Goal: Task Accomplishment & Management: Manage account settings

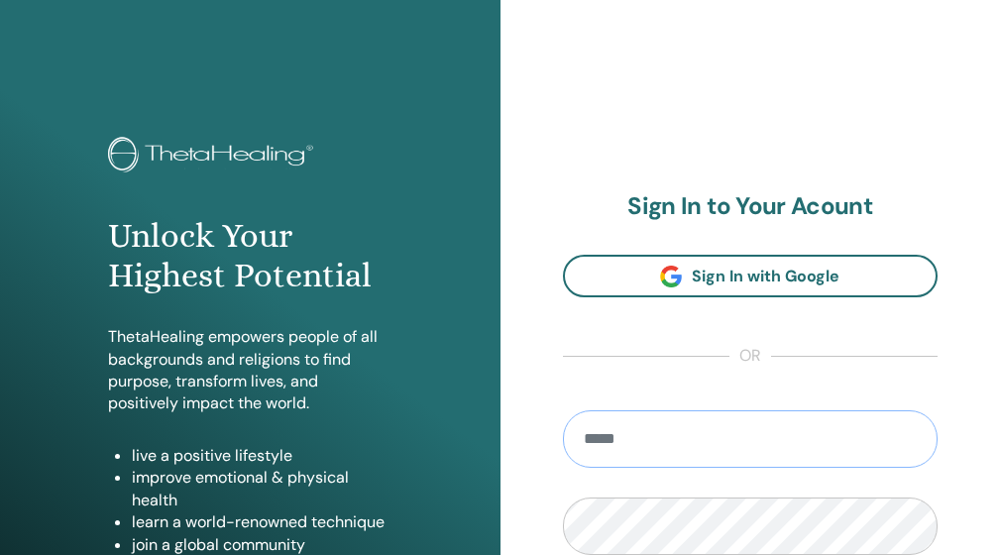
type input "**********"
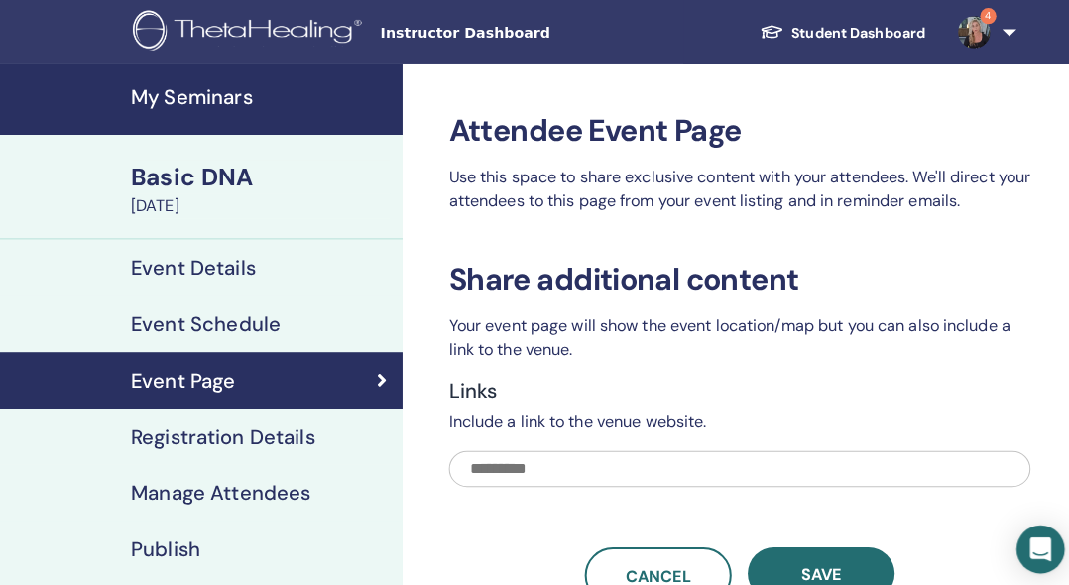
click at [439, 34] on span "Instructor Dashboard" at bounding box center [523, 32] width 297 height 21
click at [234, 92] on h4 "My Seminars" at bounding box center [257, 95] width 256 height 24
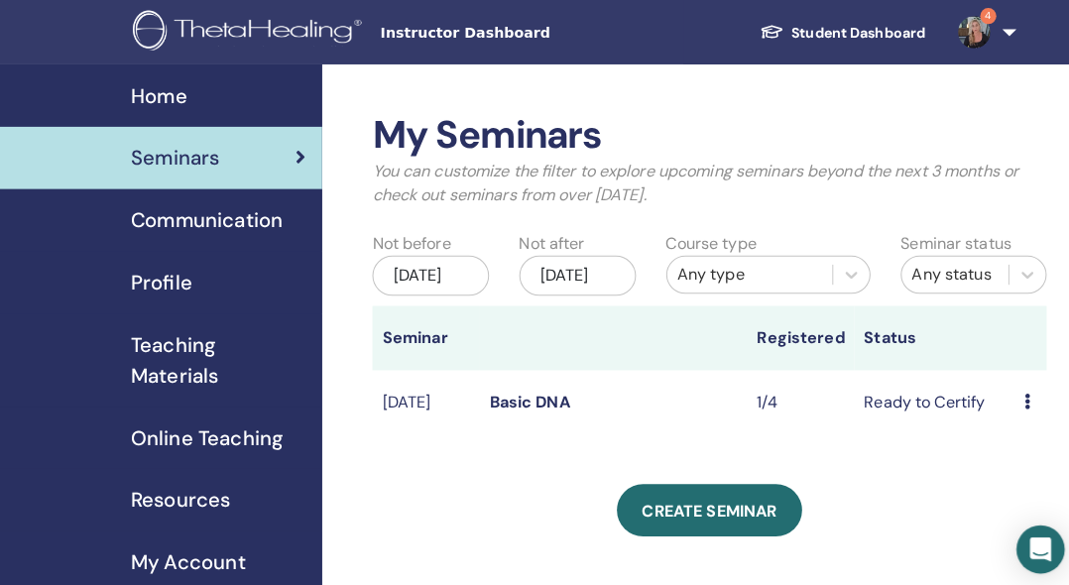
click at [1014, 403] on icon at bounding box center [1012, 396] width 6 height 16
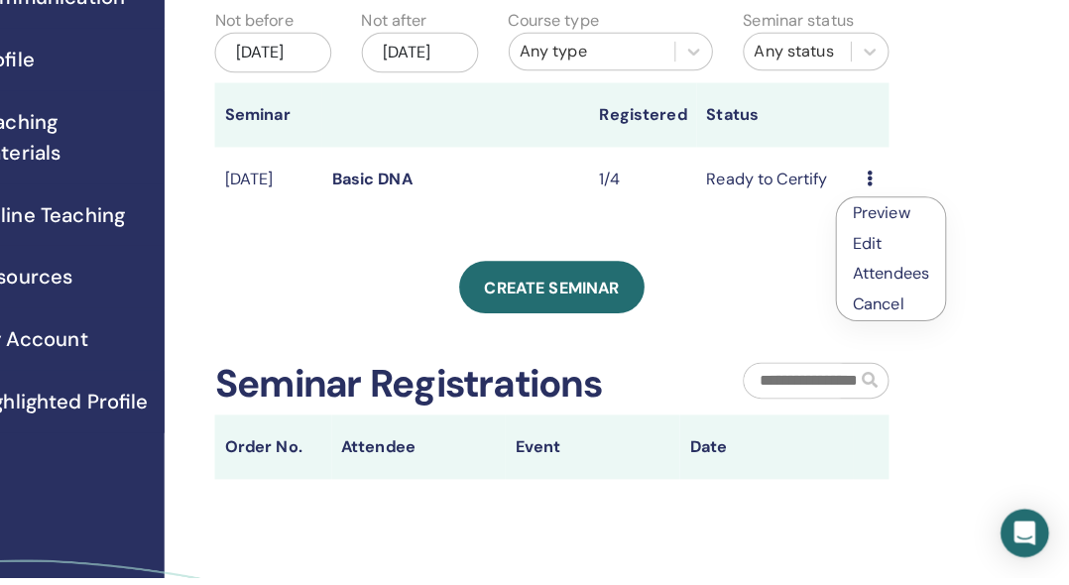
scroll to position [205, 140]
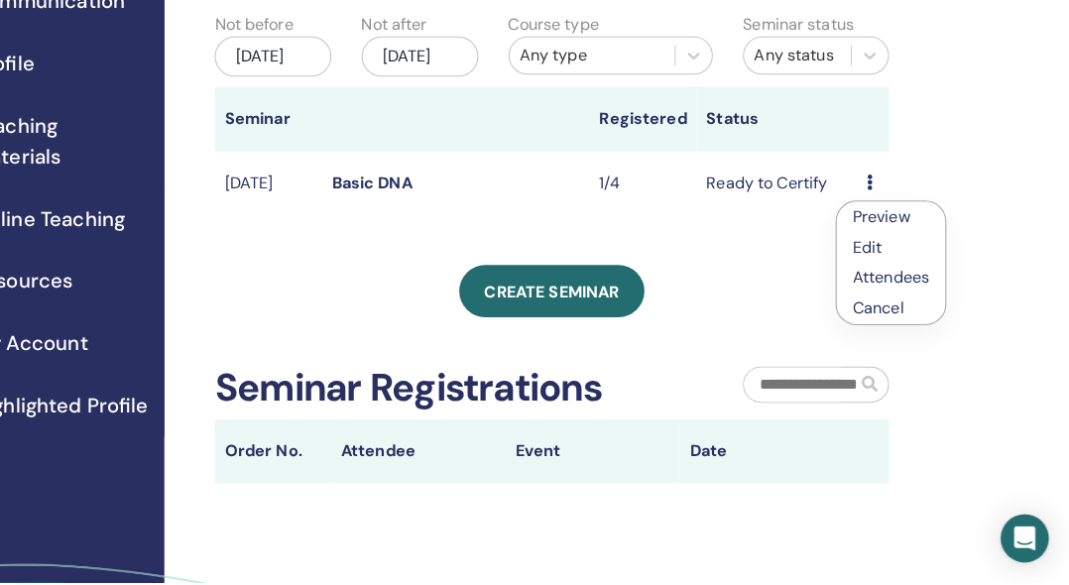
click at [869, 213] on link "Preview" at bounding box center [883, 223] width 57 height 21
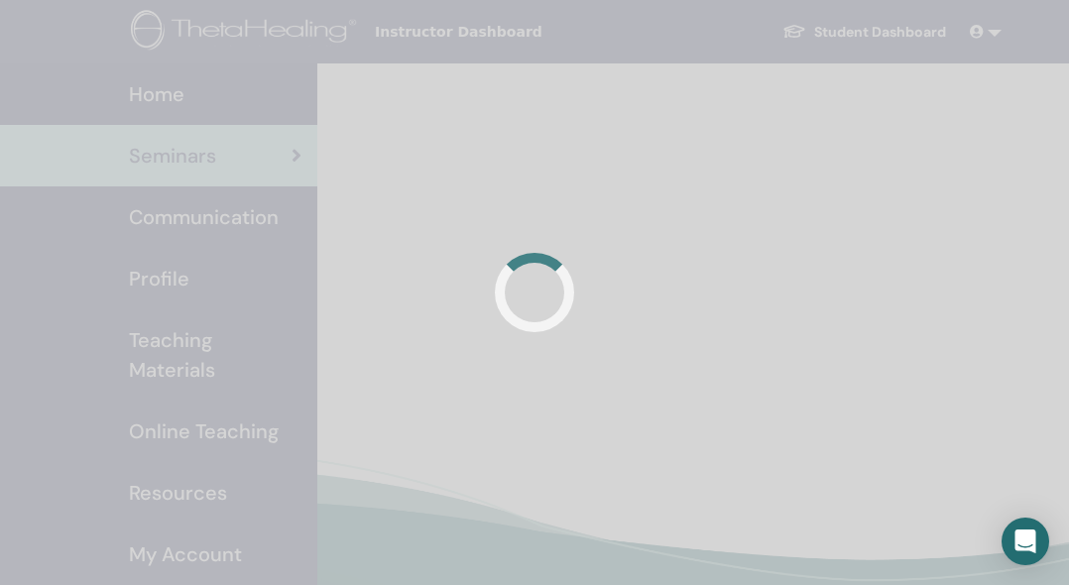
scroll to position [216, 155]
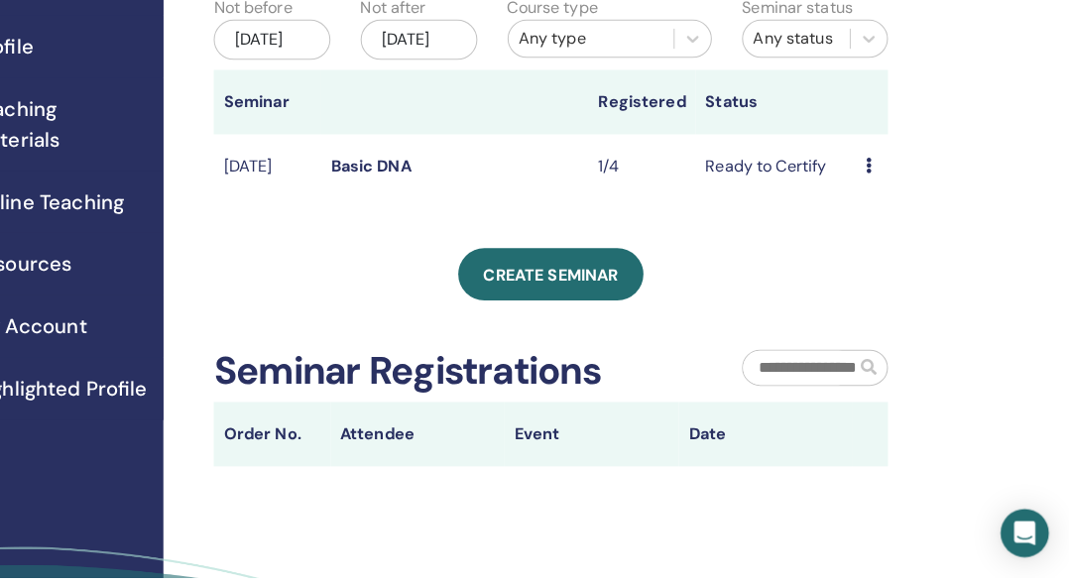
click at [868, 187] on icon at bounding box center [871, 179] width 6 height 16
click at [860, 280] on link "Attendees" at bounding box center [891, 277] width 75 height 21
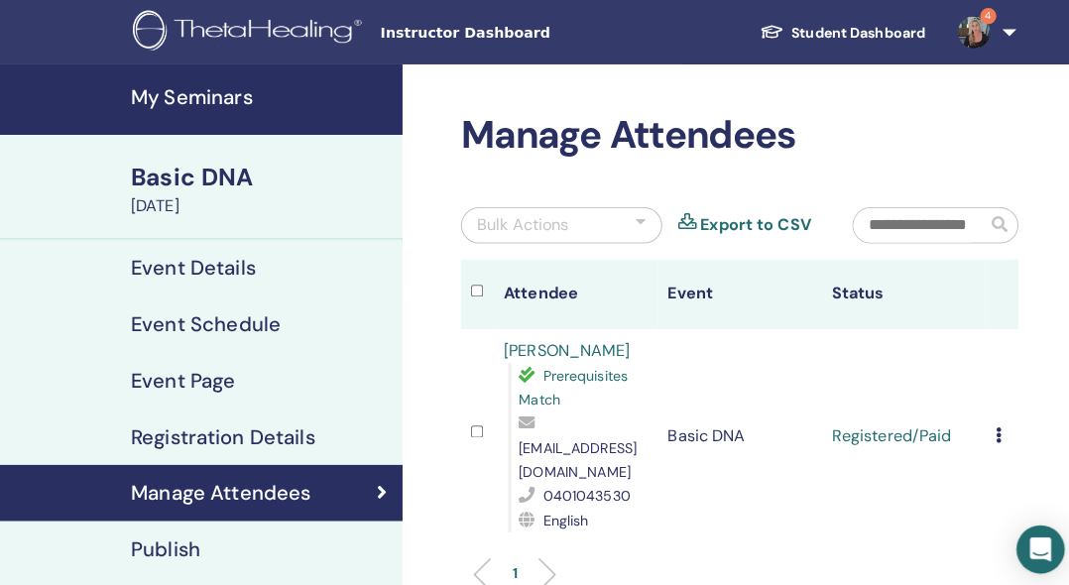
click at [984, 420] on icon at bounding box center [983, 428] width 6 height 16
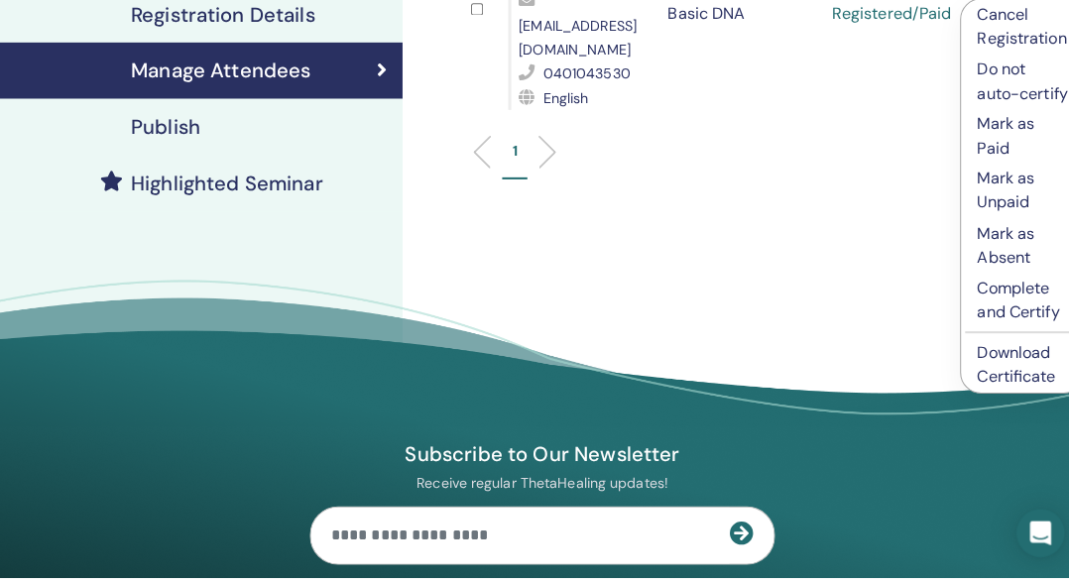
scroll to position [403, 0]
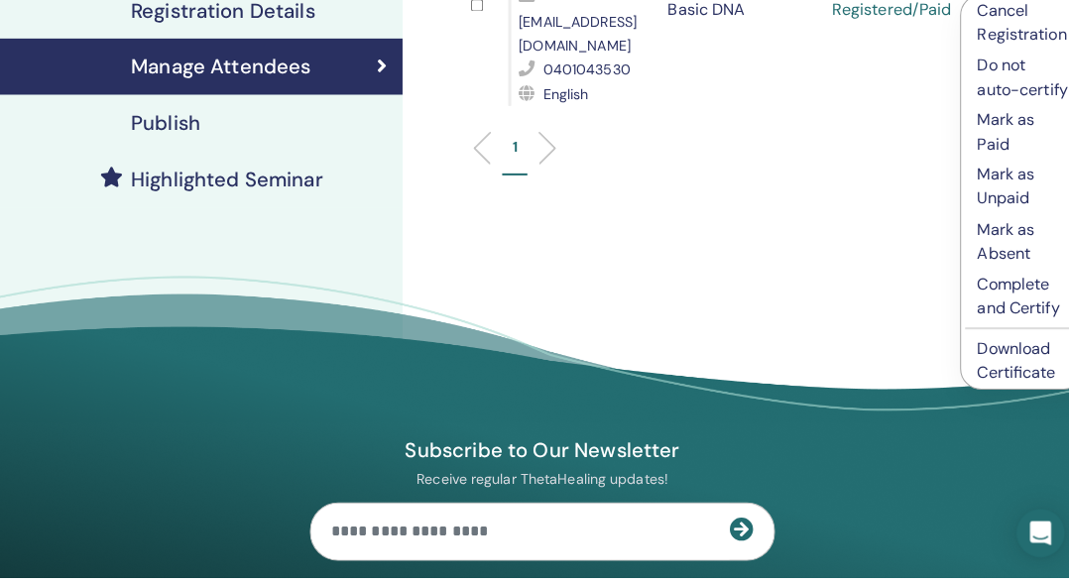
click at [1002, 323] on p "Complete and Certify" at bounding box center [1006, 308] width 89 height 48
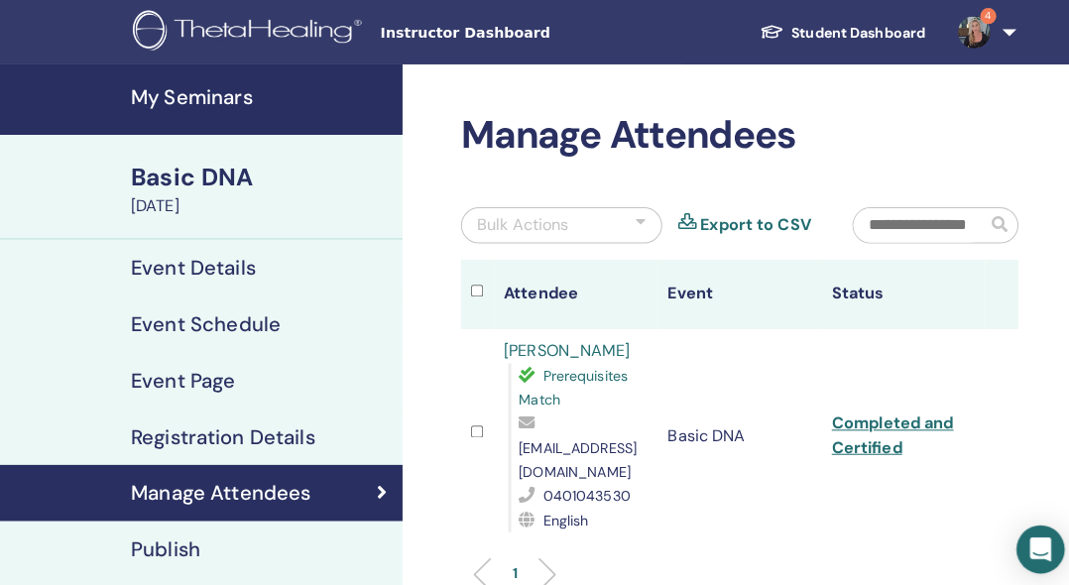
click at [224, 18] on img at bounding box center [247, 32] width 232 height 45
